Goal: Task Accomplishment & Management: Manage account settings

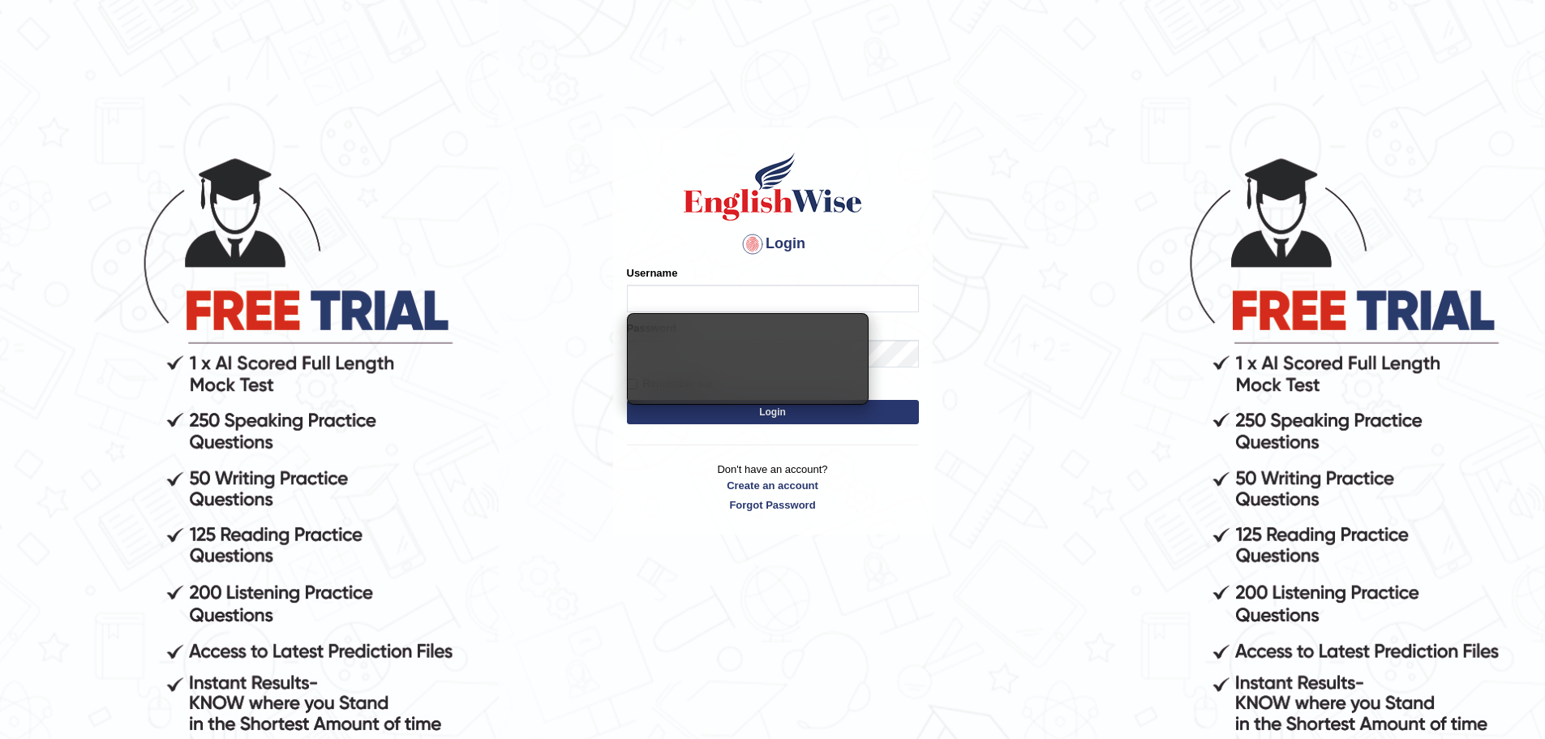
click at [718, 310] on input "Username" at bounding box center [773, 299] width 292 height 28
type input "upama_parramatta"
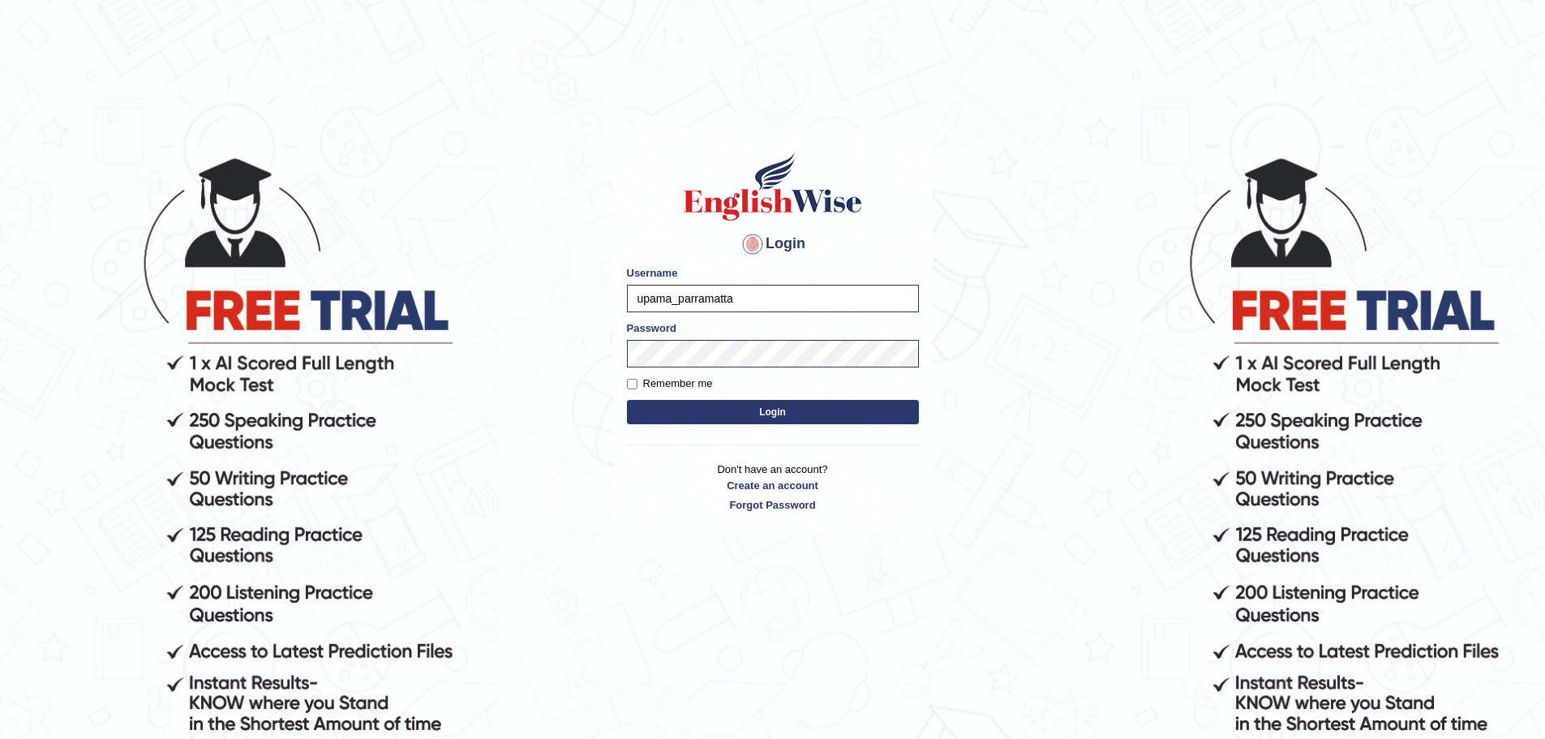
click at [657, 388] on label "Remember me" at bounding box center [670, 383] width 86 height 16
click at [637, 388] on input "Remember me" at bounding box center [632, 384] width 11 height 11
checkbox input "true"
click at [680, 418] on button "Login" at bounding box center [773, 412] width 292 height 24
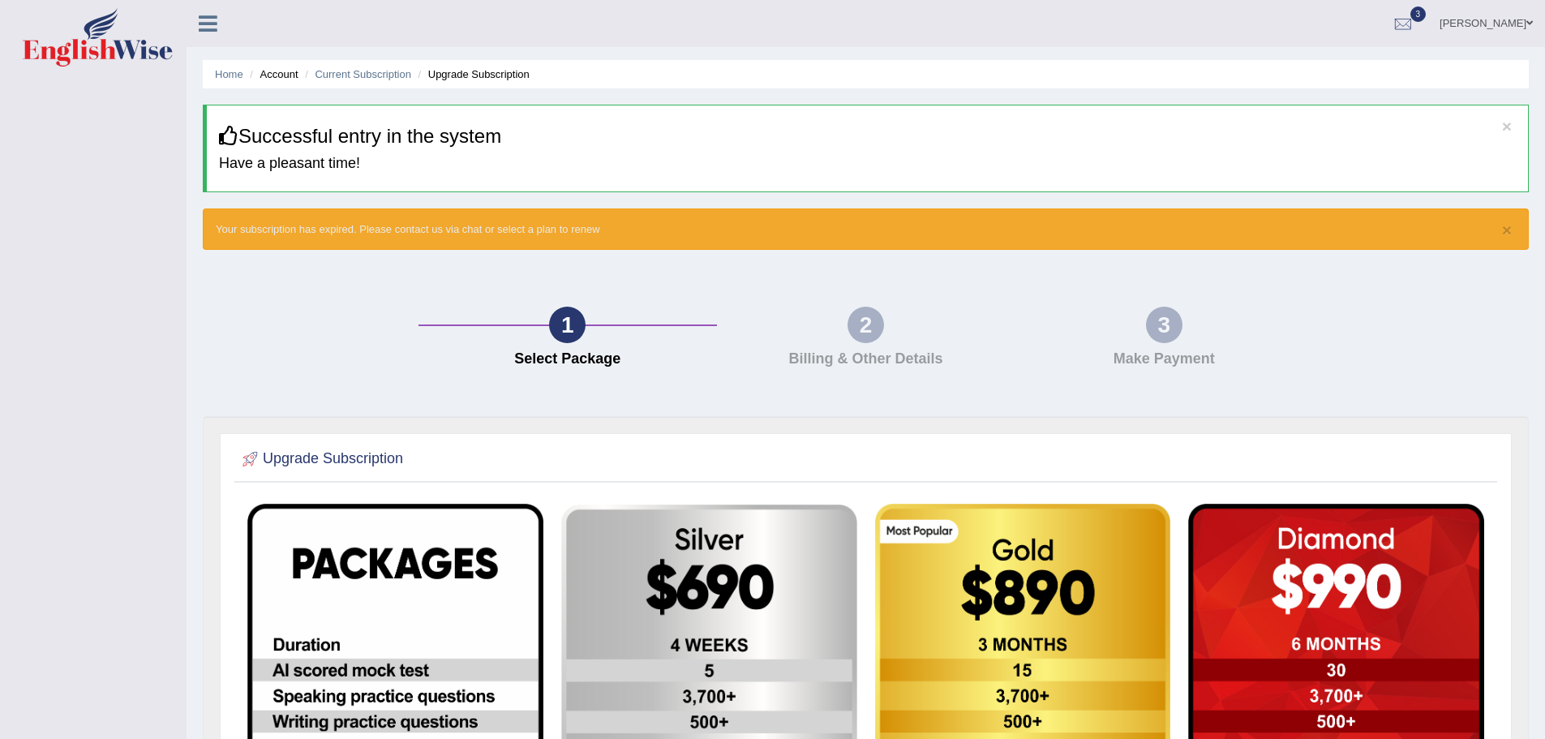
click at [1473, 25] on link "[PERSON_NAME]" at bounding box center [1486, 21] width 118 height 42
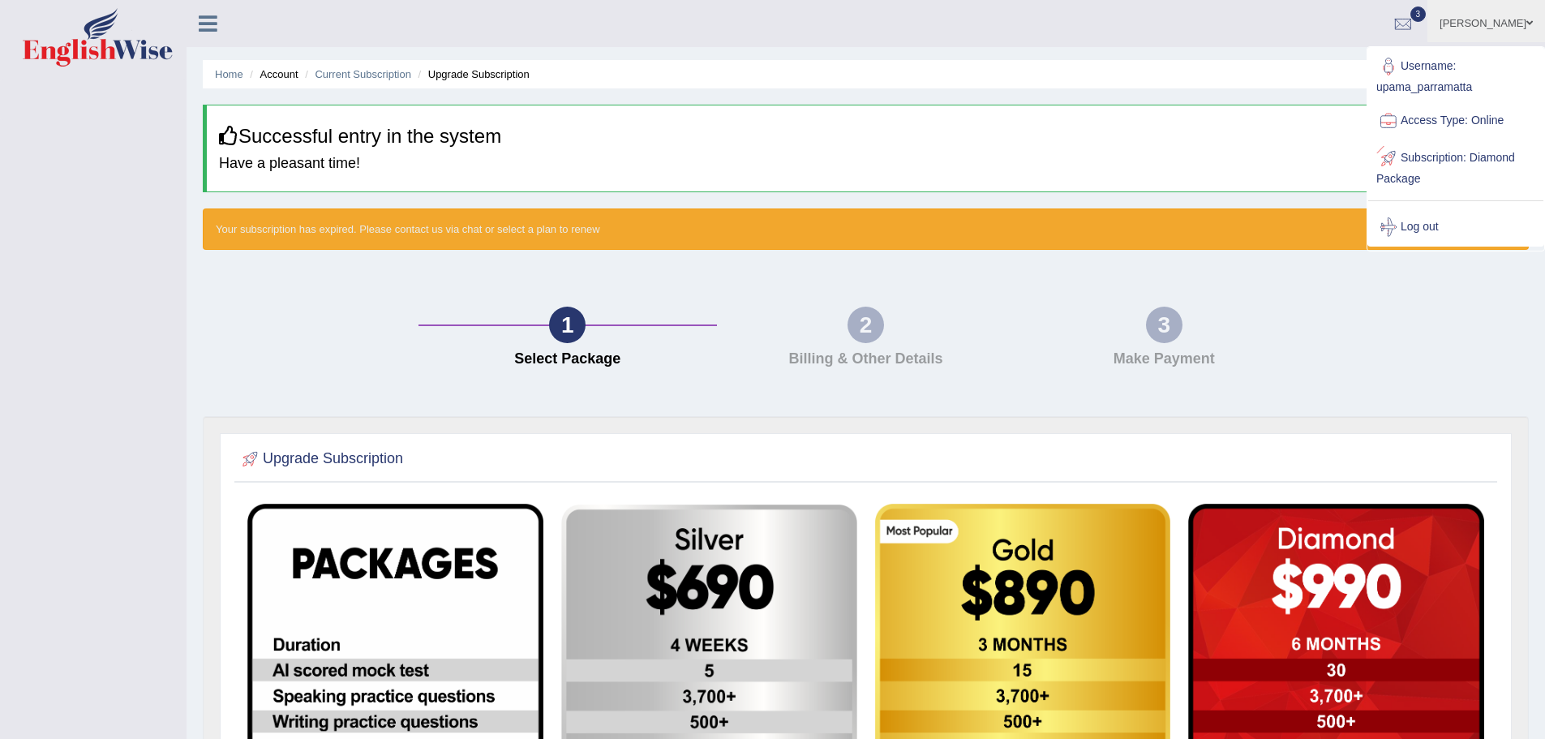
click at [662, 312] on div "1 Select Package" at bounding box center [567, 341] width 298 height 69
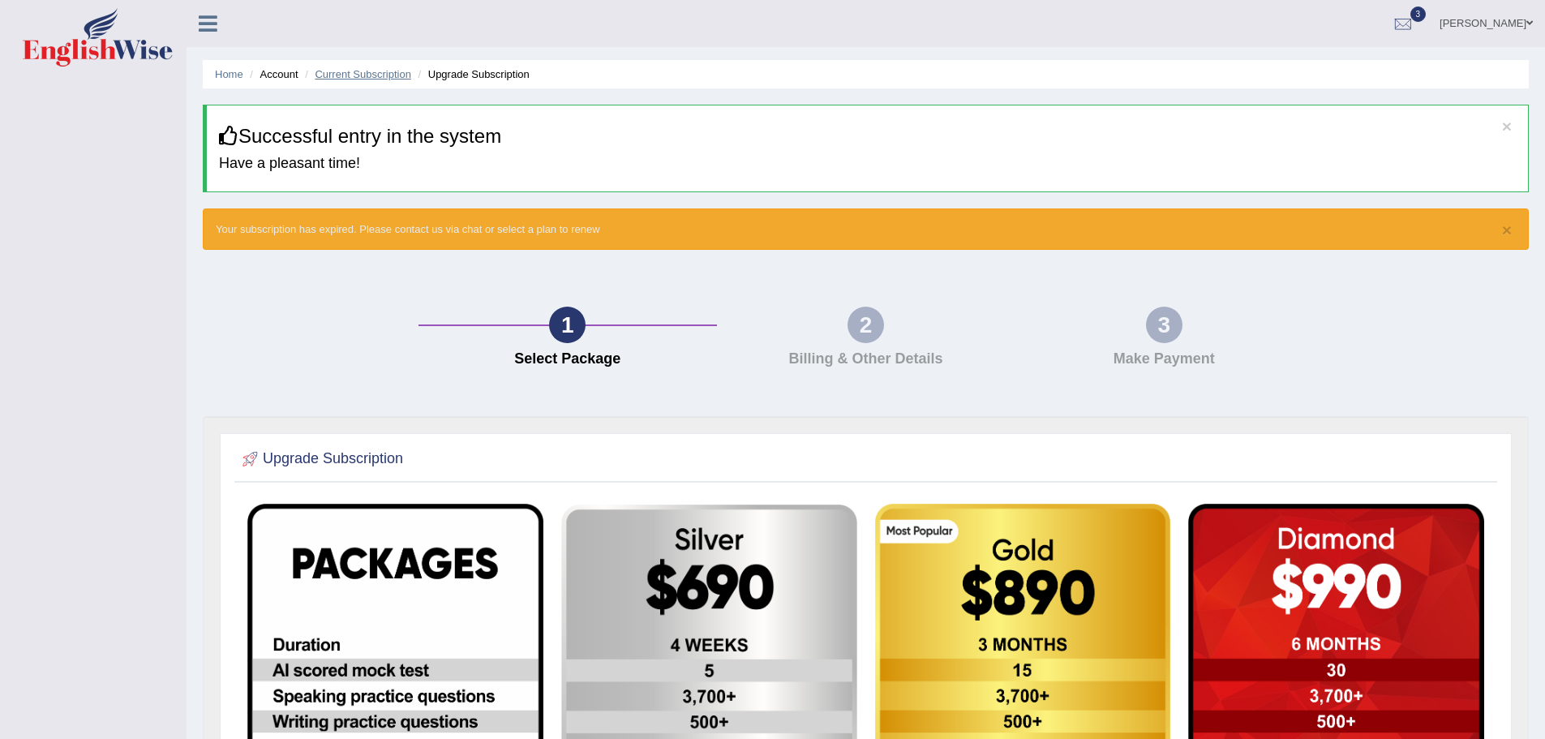
click at [394, 71] on link "Current Subscription" at bounding box center [363, 74] width 97 height 12
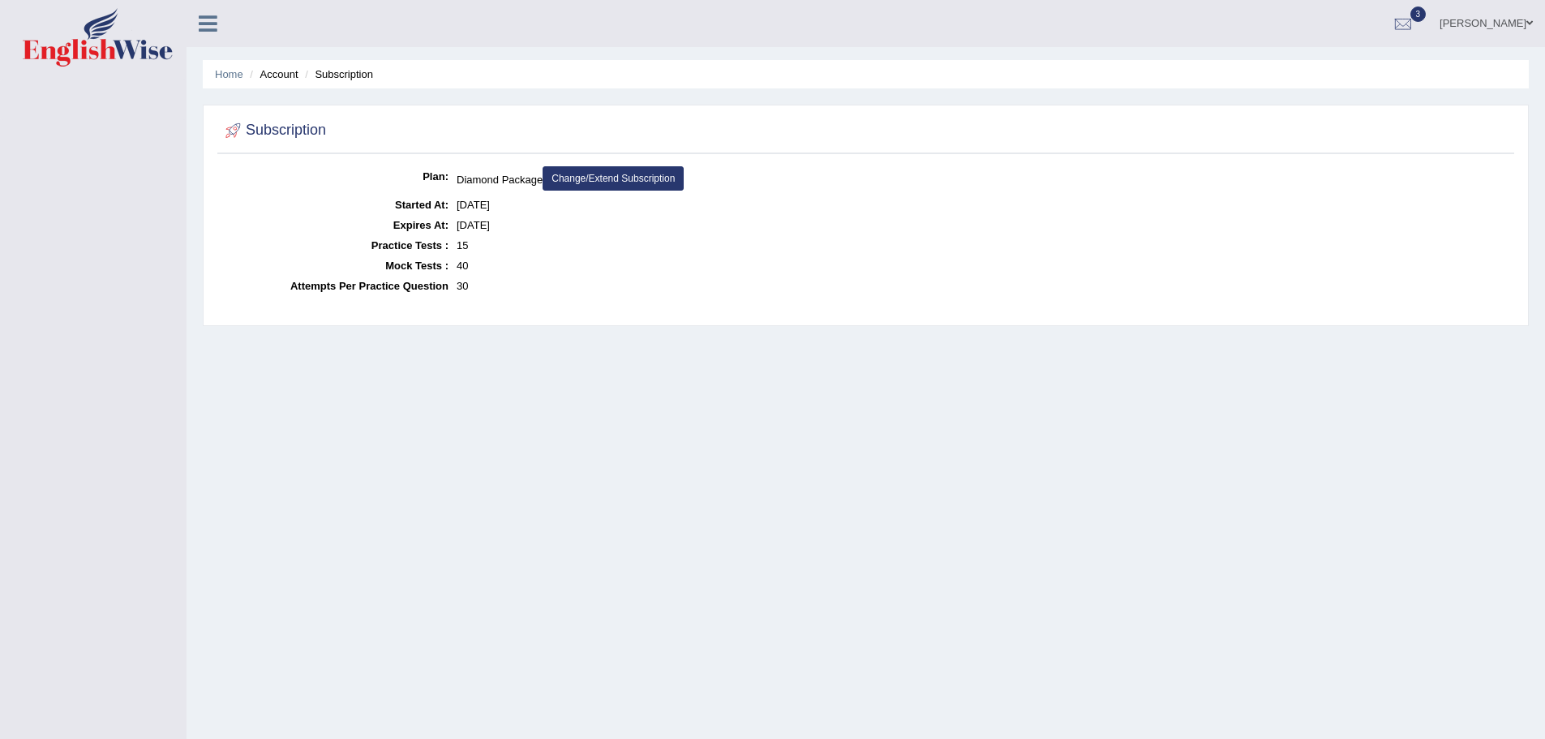
drag, startPoint x: 520, startPoint y: 225, endPoint x: 458, endPoint y: 225, distance: 61.6
click at [458, 225] on dd "Mar 8, 2025" at bounding box center [983, 225] width 1053 height 20
click at [537, 252] on dd "15" at bounding box center [983, 245] width 1053 height 20
drag, startPoint x: 282, startPoint y: 79, endPoint x: 250, endPoint y: 77, distance: 32.5
click at [281, 79] on li "Account" at bounding box center [272, 73] width 52 height 15
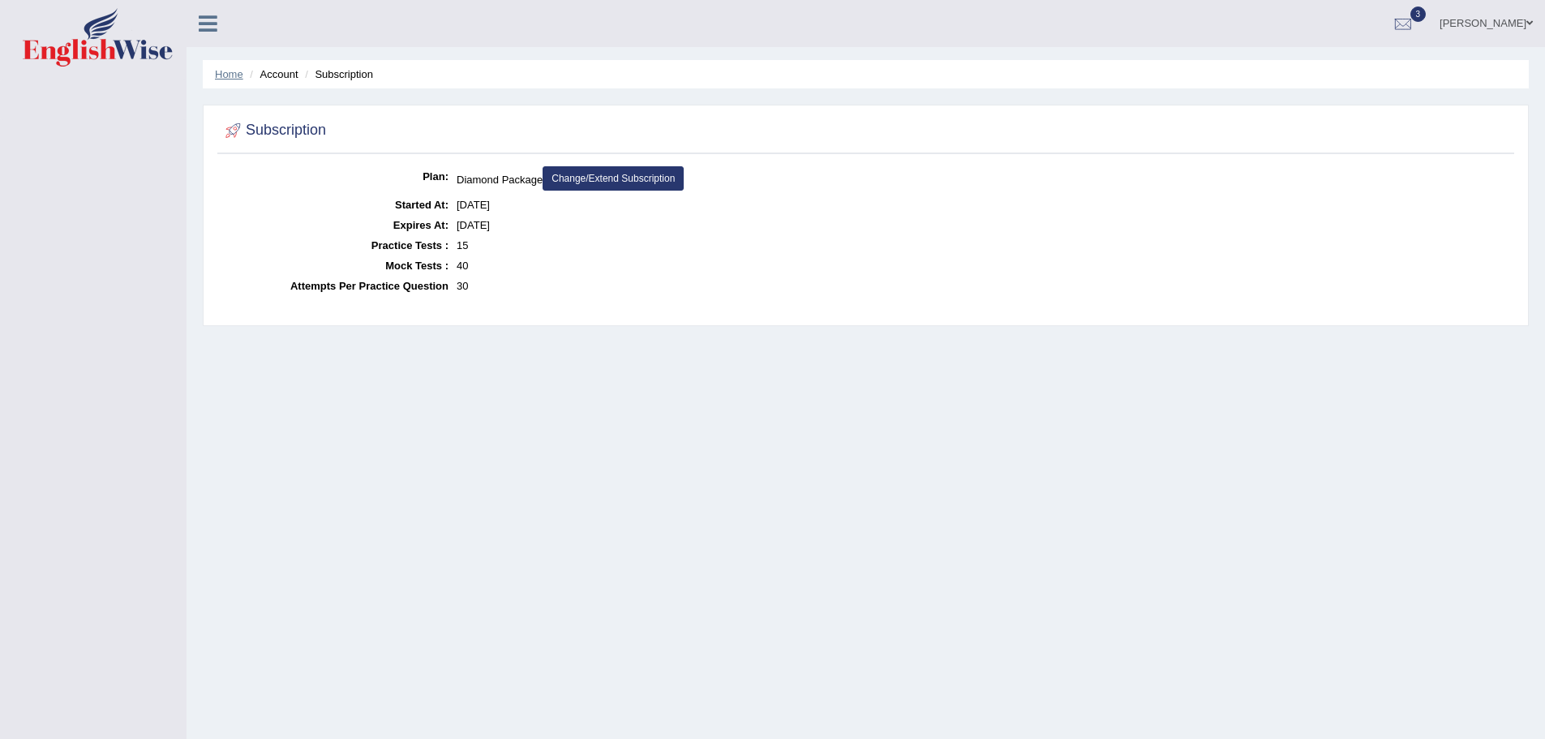
click at [240, 76] on link "Home" at bounding box center [229, 74] width 28 height 12
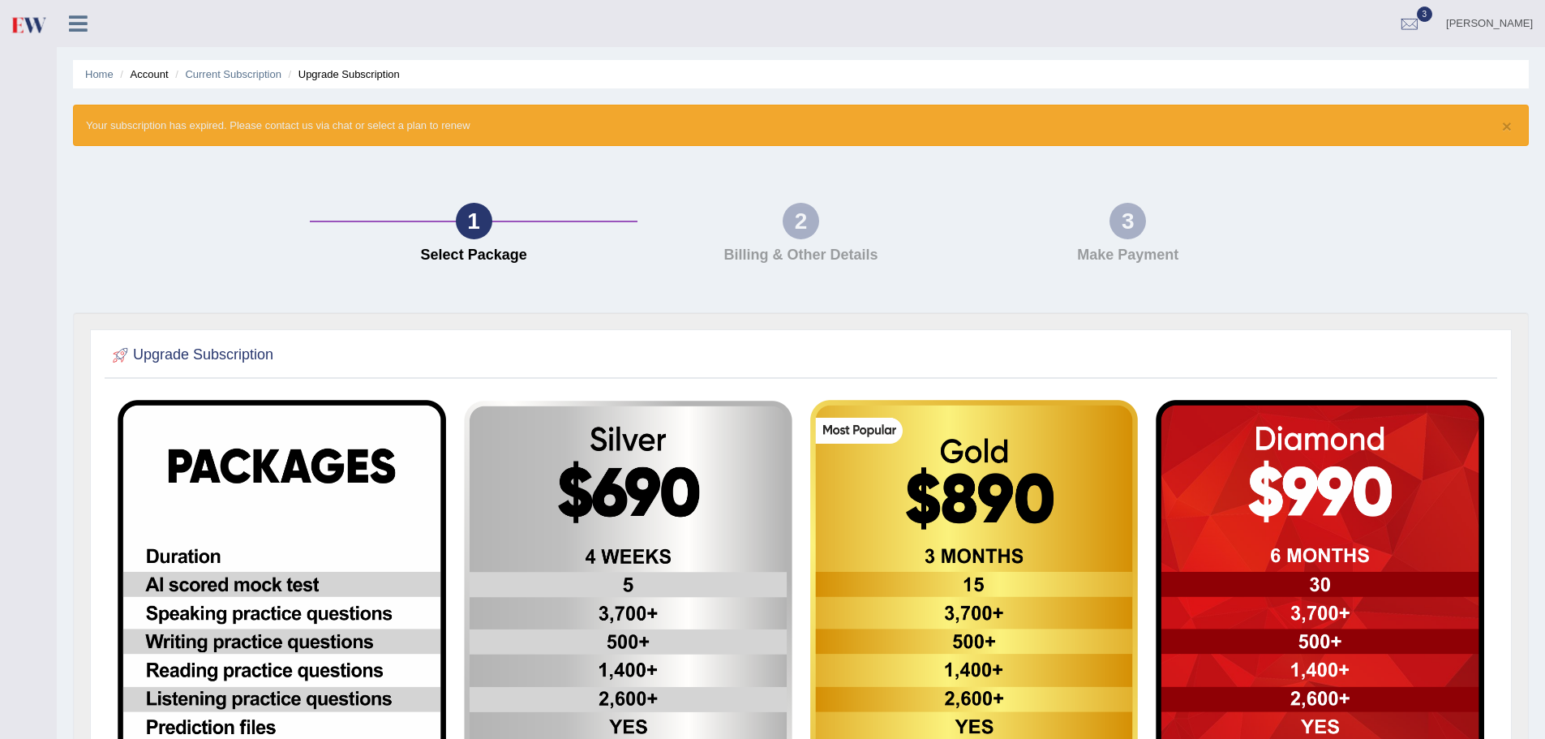
click at [81, 28] on icon at bounding box center [78, 23] width 19 height 21
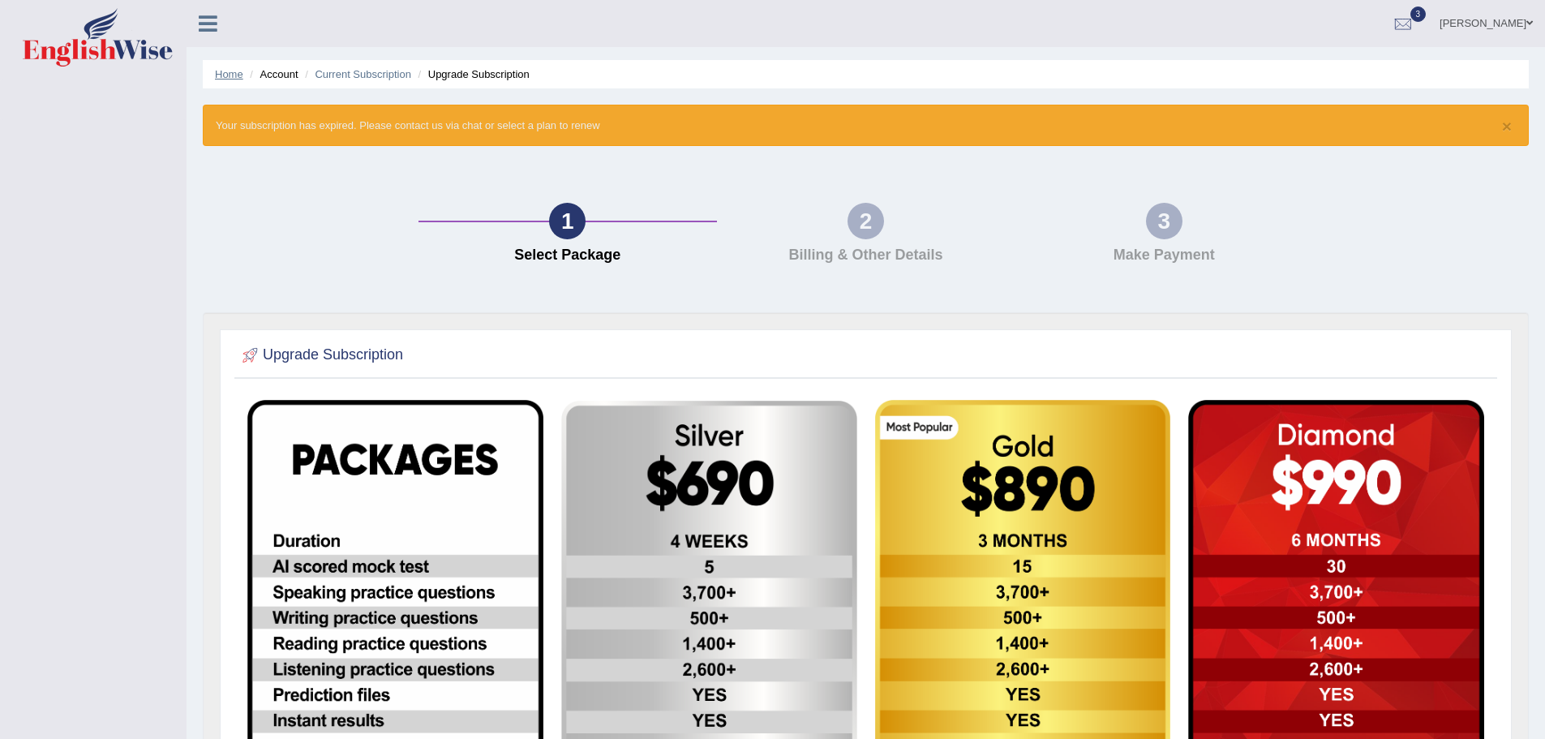
click at [222, 72] on link "Home" at bounding box center [229, 74] width 28 height 12
drag, startPoint x: 1174, startPoint y: 242, endPoint x: 1385, endPoint y: 131, distance: 238.3
click at [1184, 239] on div "3 Make Payment" at bounding box center [1163, 237] width 298 height 69
click at [1415, 22] on div at bounding box center [1403, 24] width 24 height 24
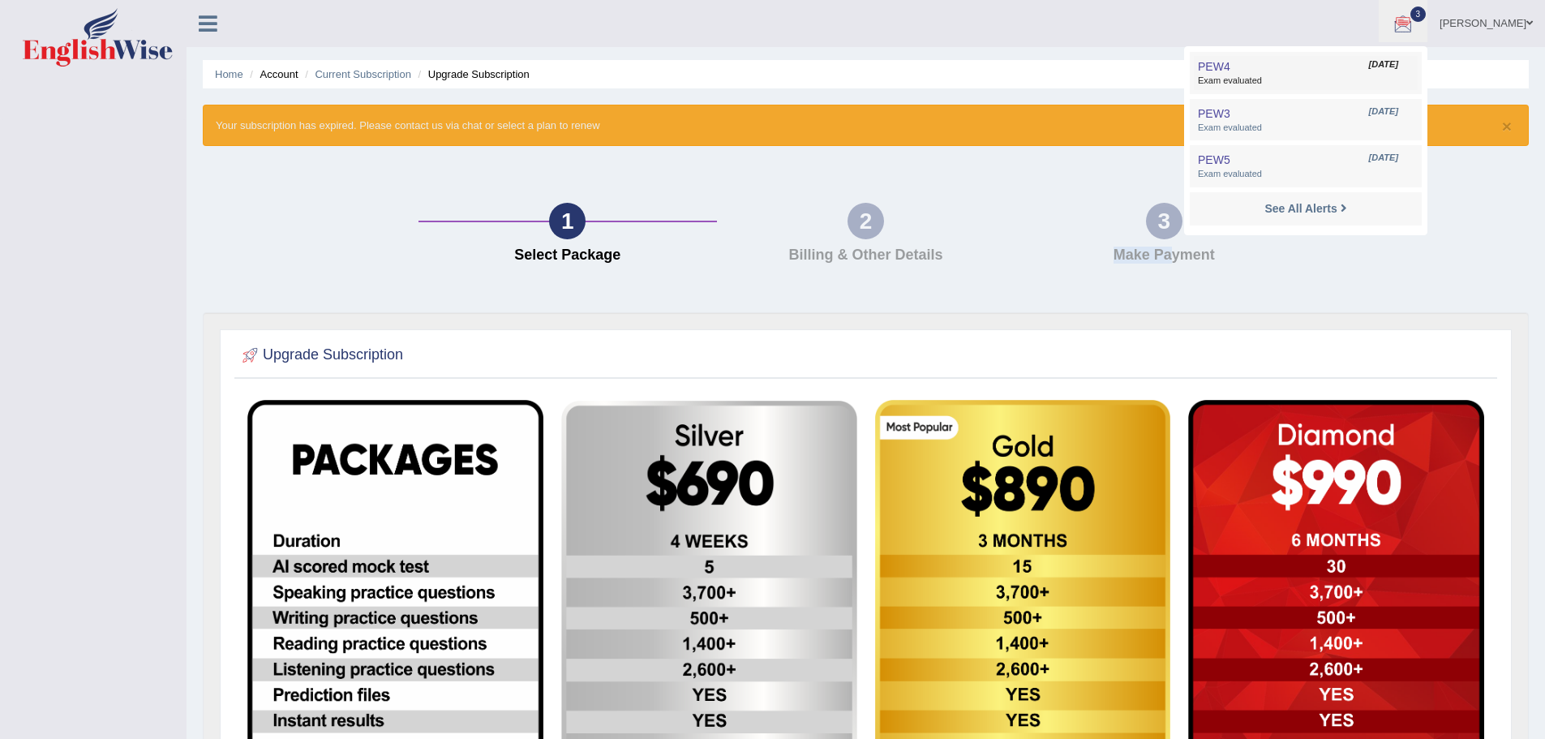
click at [1300, 75] on span "Exam evaluated" at bounding box center [1306, 81] width 216 height 13
